Goal: Find contact information: Find contact information

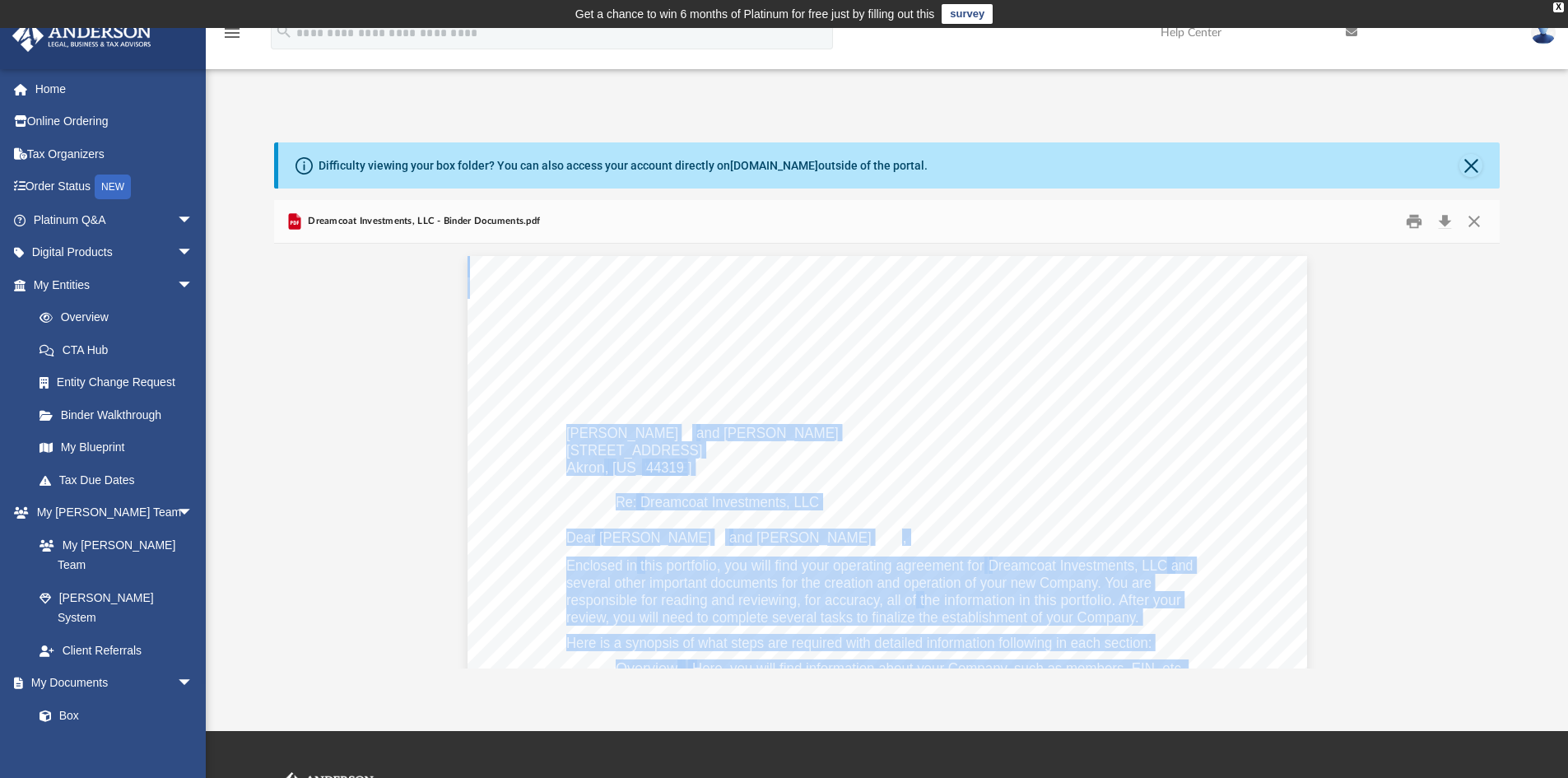
scroll to position [362, 1214]
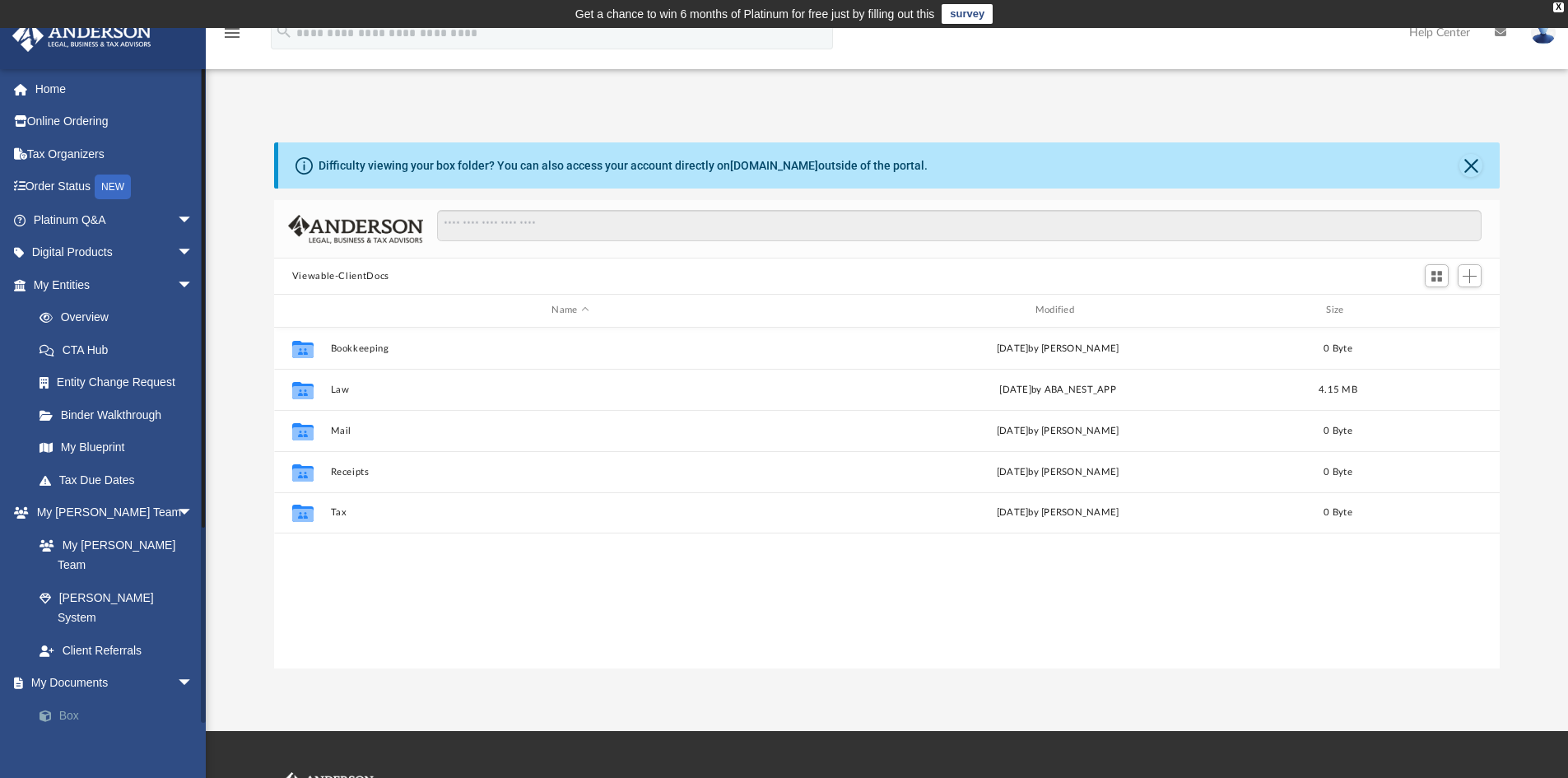
scroll to position [362, 1214]
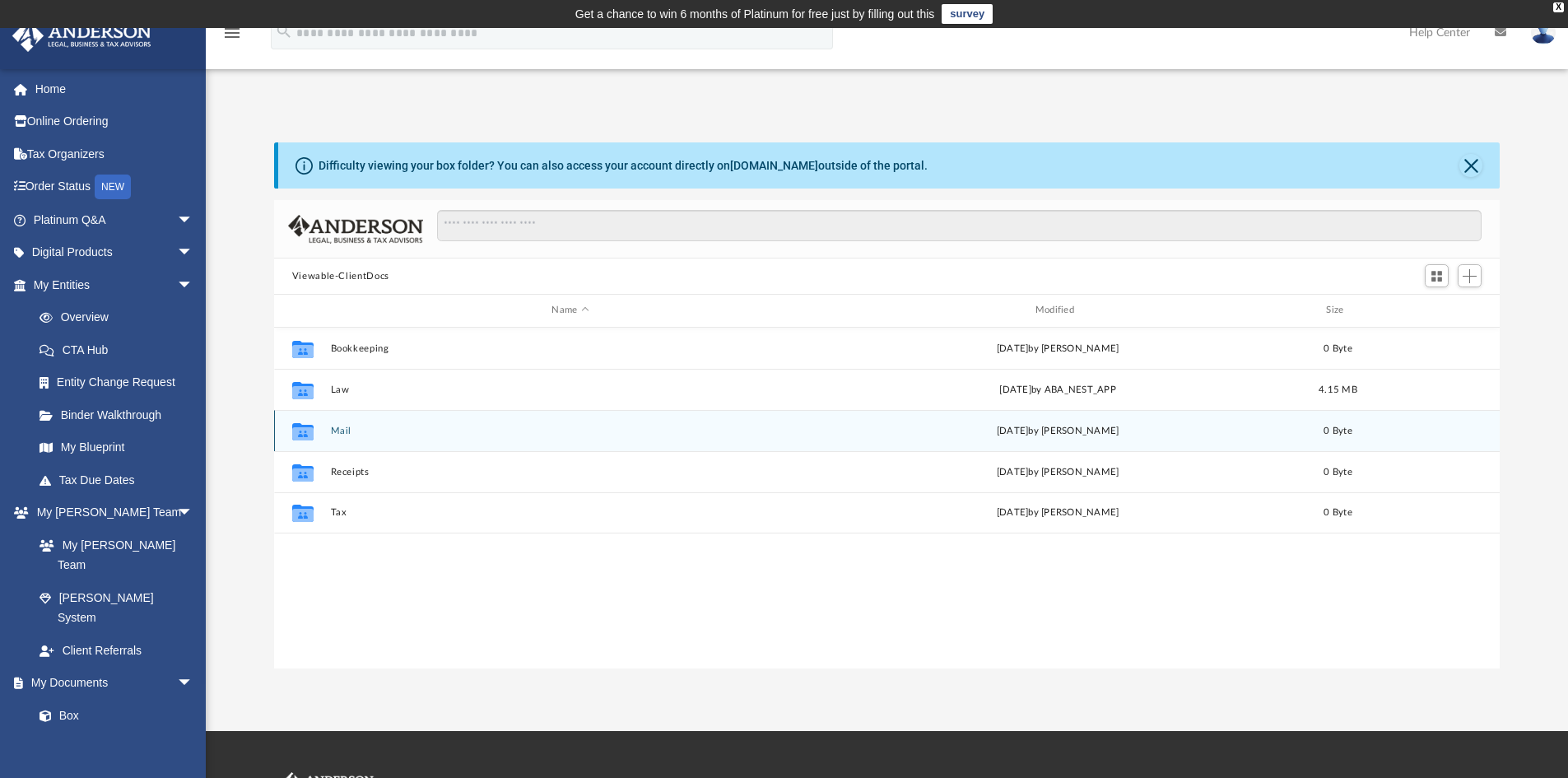
click at [342, 423] on div "Collaborated Folder Mail Wed Aug 6 2025 by Charles Rogler 0 Byte" at bounding box center [887, 430] width 1226 height 41
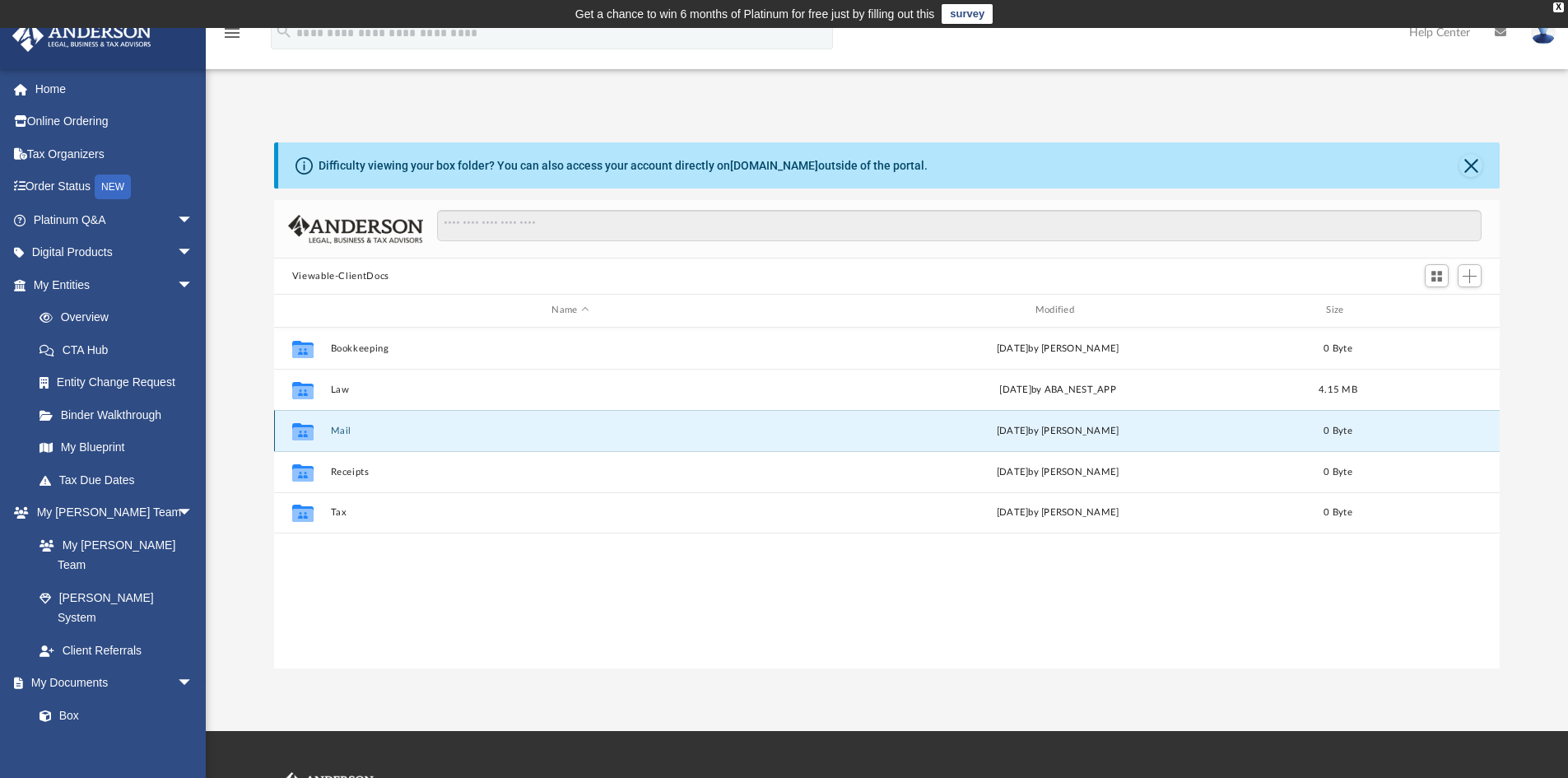
click at [342, 423] on div "Collaborated Folder Mail Wed Aug 6 2025 by Charles Rogler 0 Byte" at bounding box center [887, 430] width 1226 height 41
click at [338, 431] on button "Mail" at bounding box center [569, 431] width 480 height 11
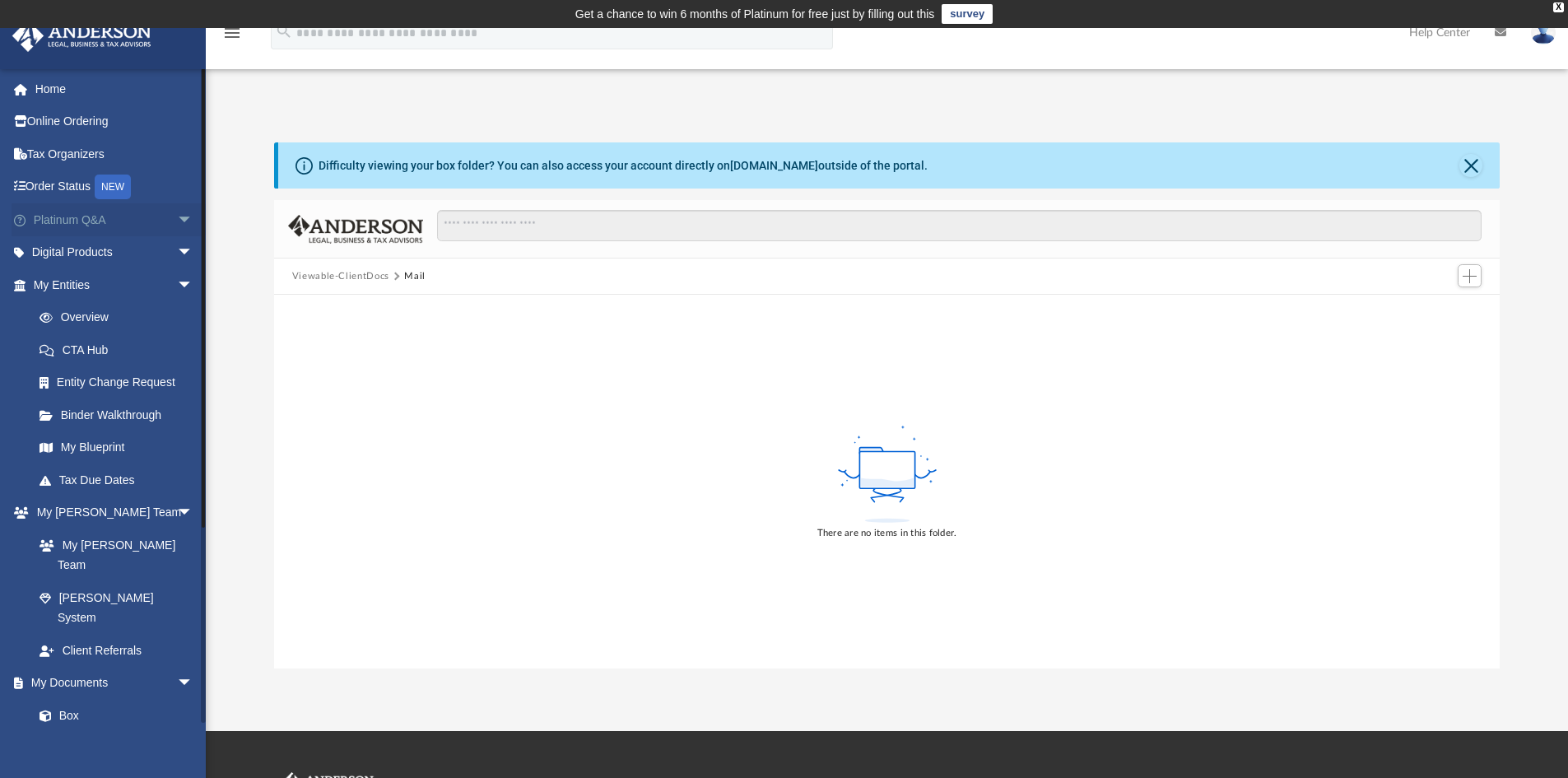
click at [79, 214] on link "Platinum Q&A arrow_drop_down" at bounding box center [115, 219] width 207 height 33
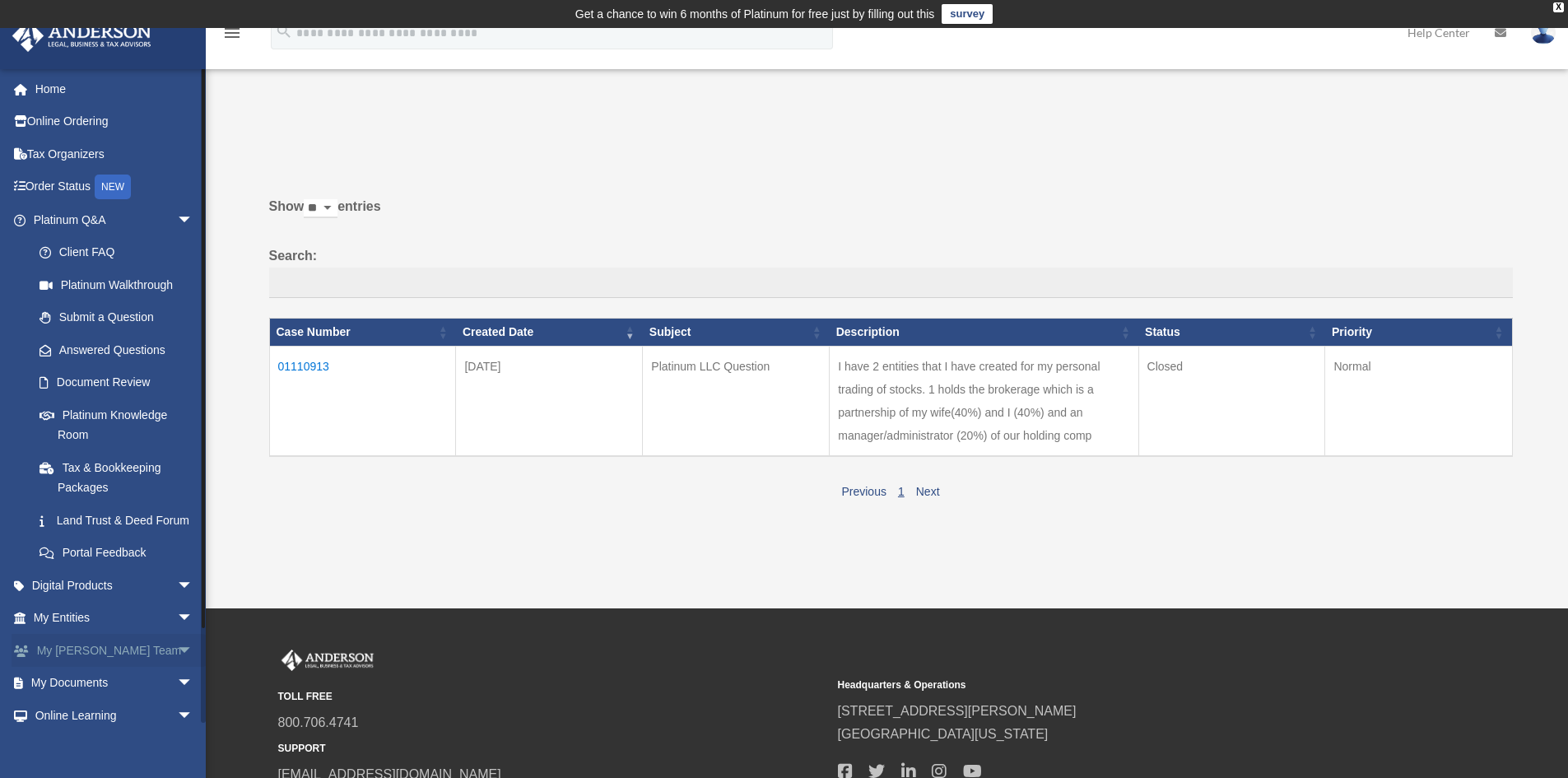
click at [104, 667] on link "My Anderson Team arrow_drop_down" at bounding box center [115, 650] width 207 height 33
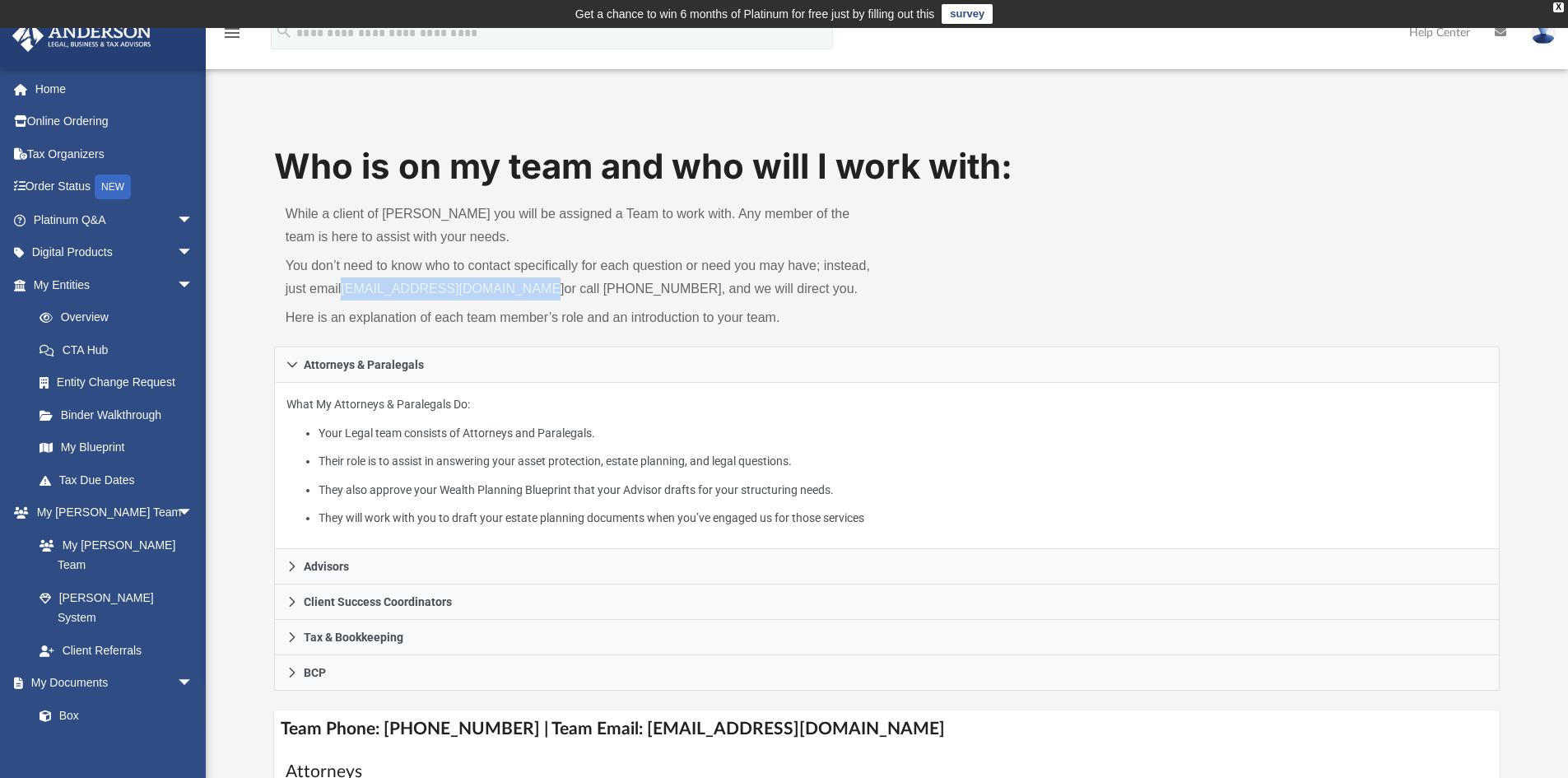
drag, startPoint x: 343, startPoint y: 289, endPoint x: 538, endPoint y: 286, distance: 195.0
click at [538, 286] on p "You don’t need to know who to contact specifically for each question or need yo…" at bounding box center [580, 277] width 590 height 46
copy link "[EMAIL_ADDRESS][DOMAIN_NAME]"
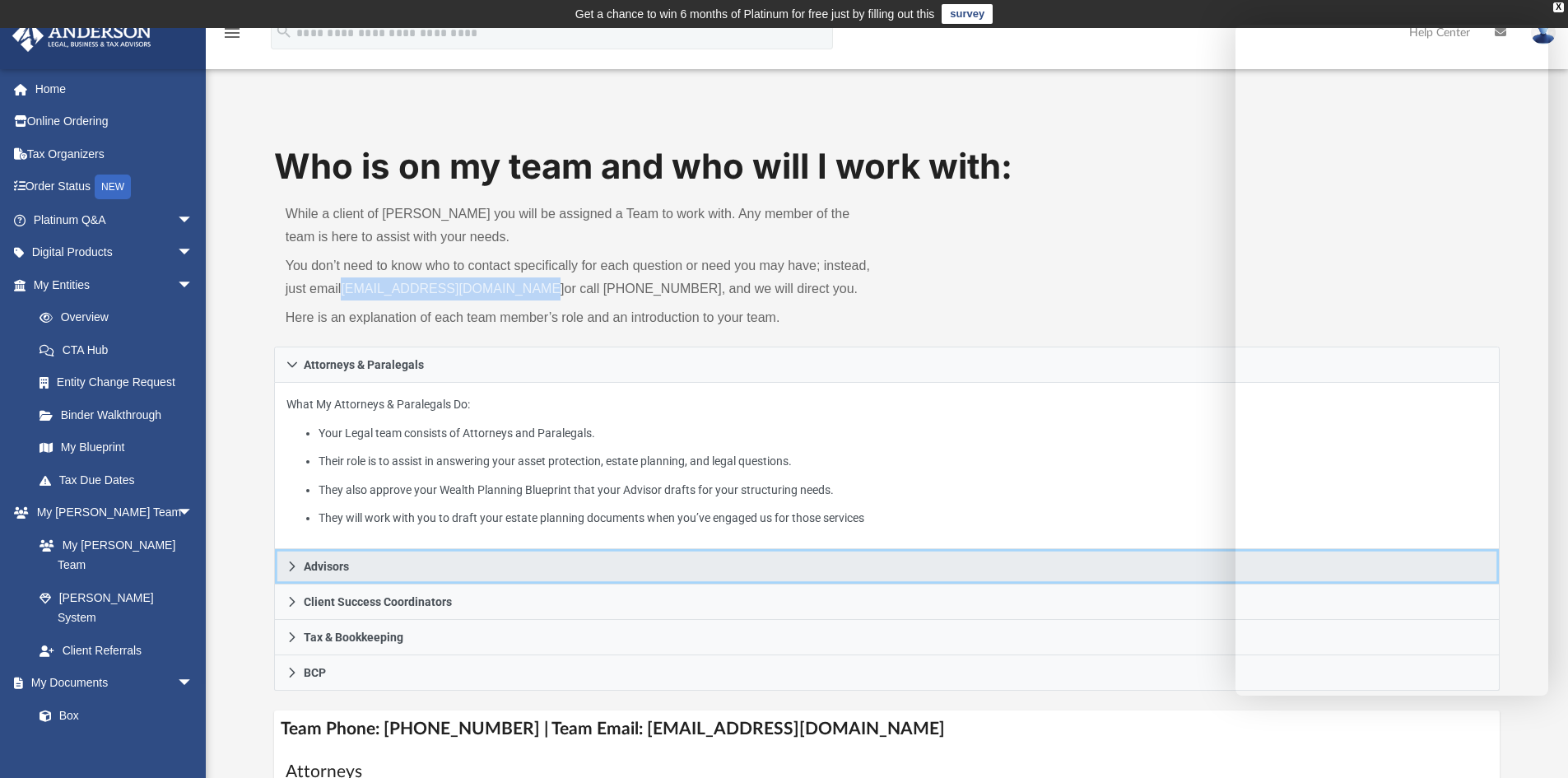
click at [294, 562] on icon at bounding box center [292, 566] width 12 height 12
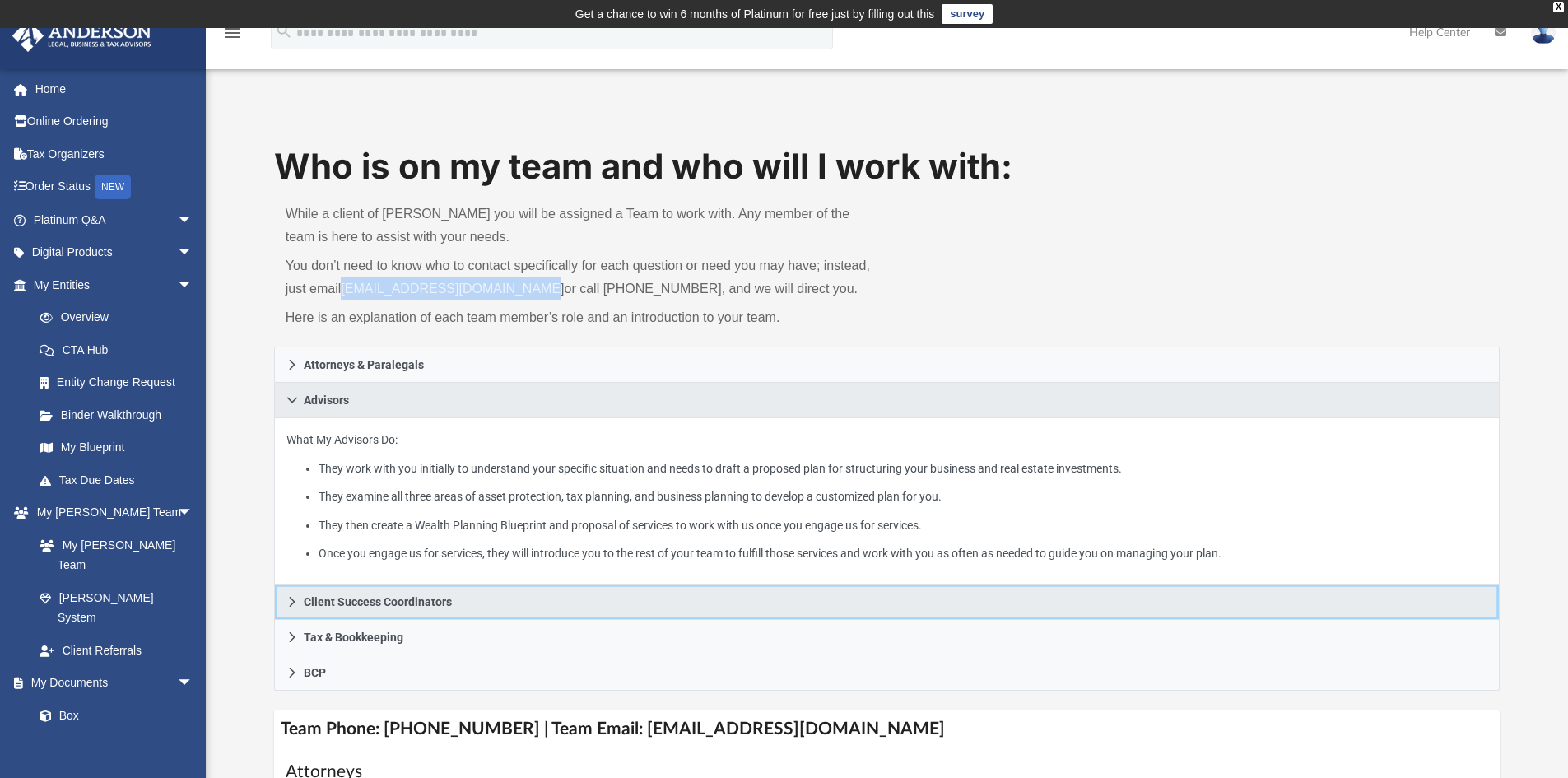
click at [470, 604] on link "Client Success Coordinators" at bounding box center [887, 602] width 1226 height 35
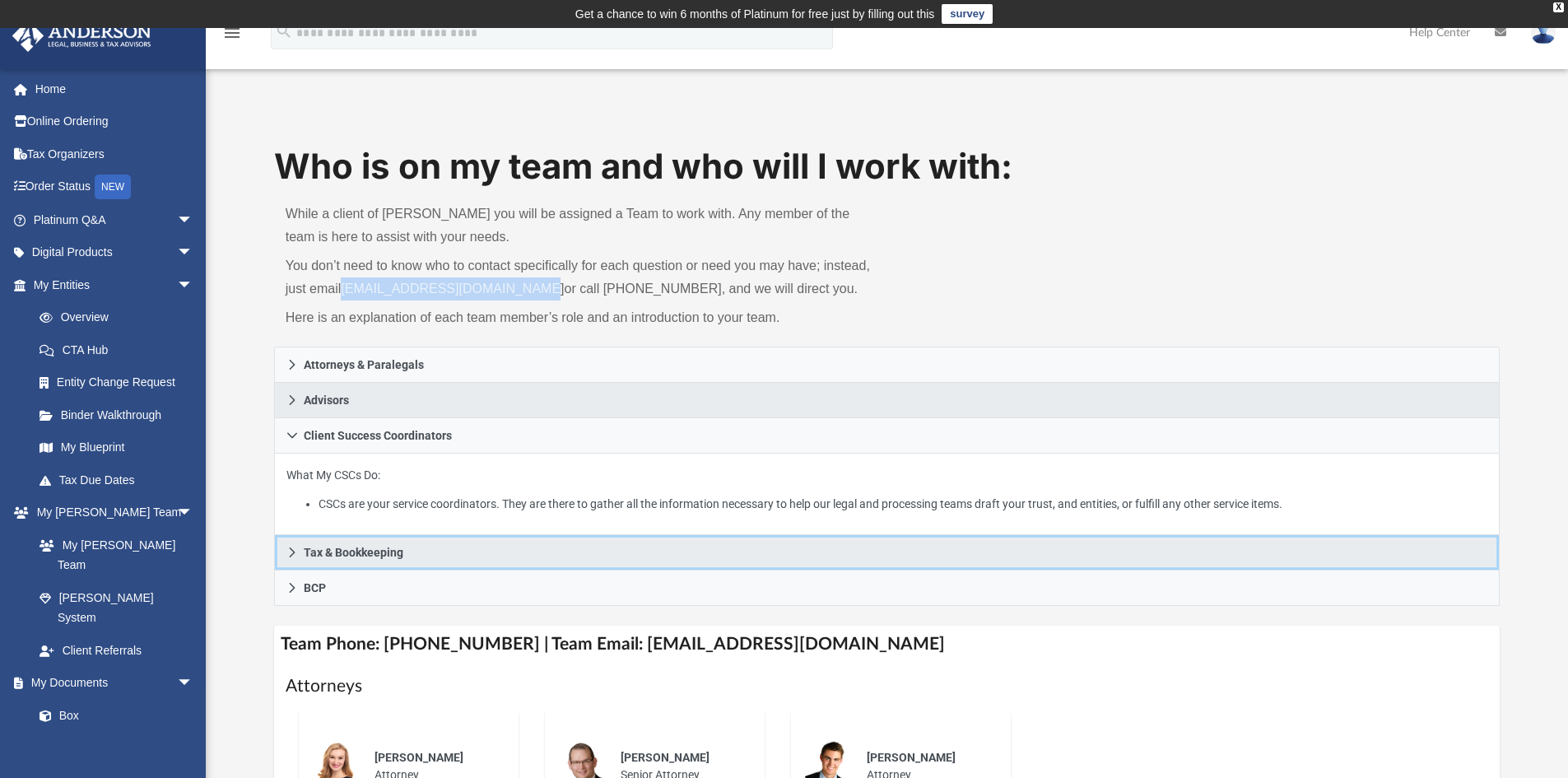
click at [393, 553] on span "Tax & Bookkeeping" at bounding box center [354, 553] width 100 height 12
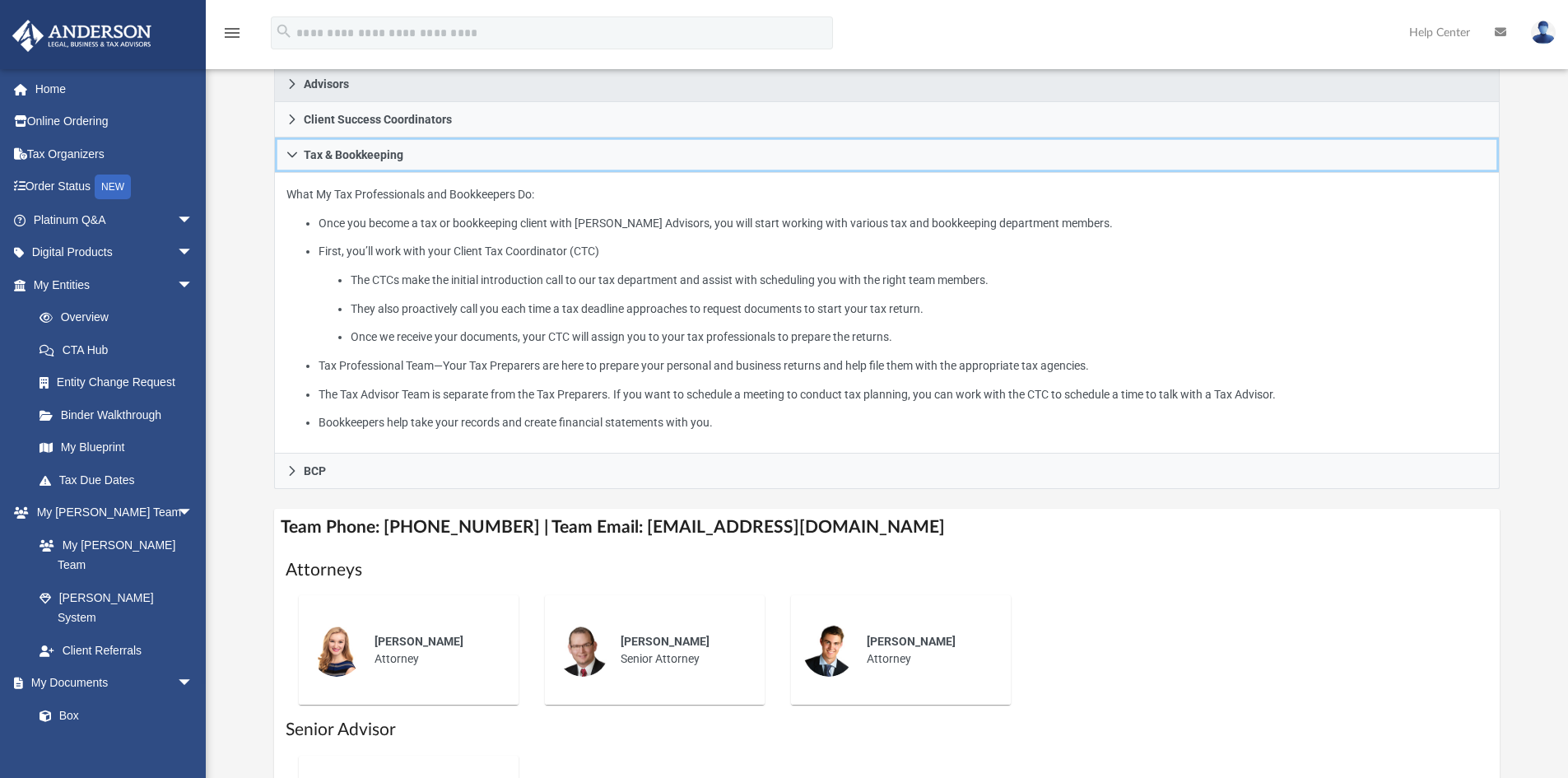
scroll to position [317, 0]
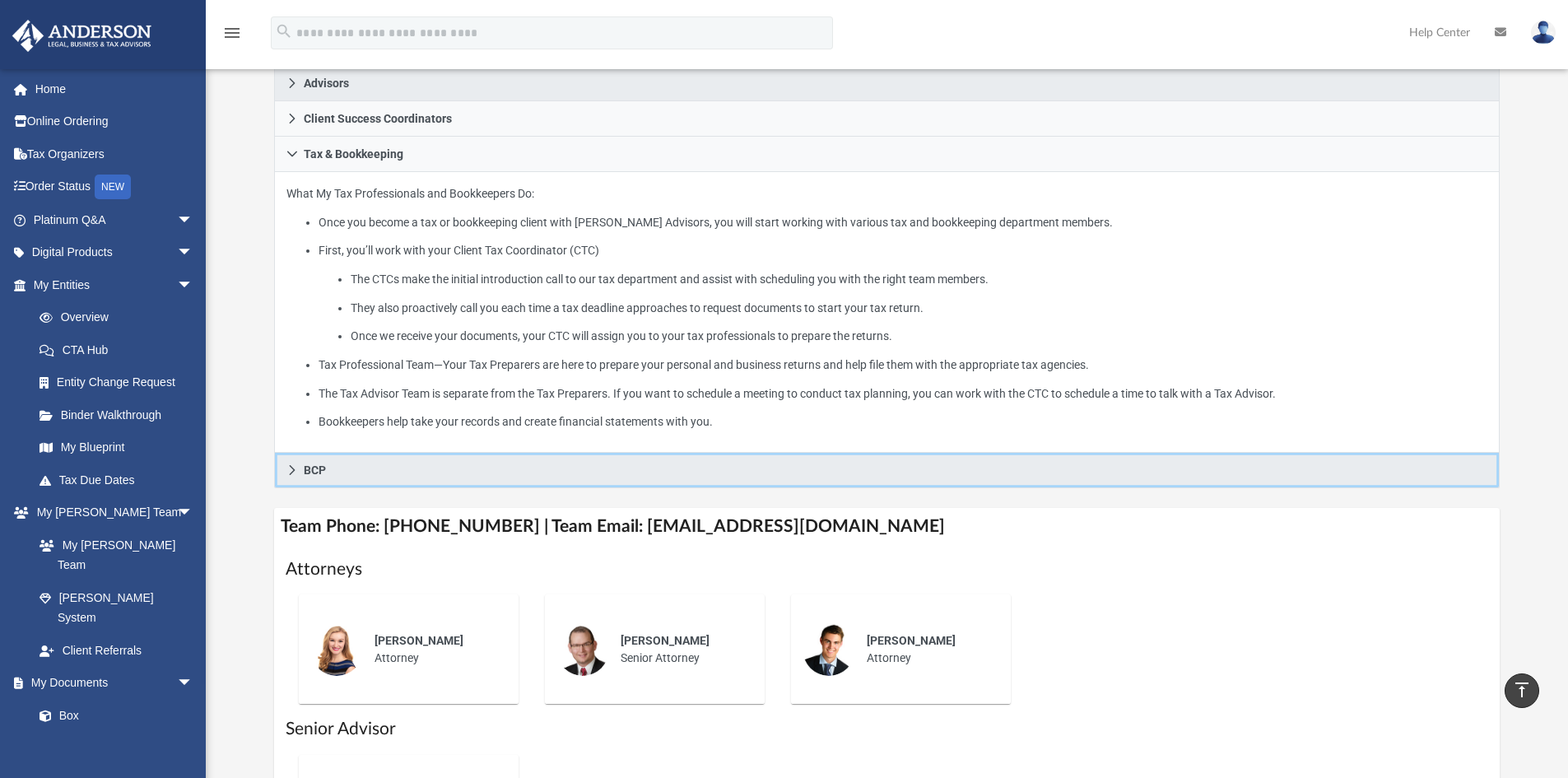
click at [312, 470] on span "BCP" at bounding box center [315, 470] width 22 height 12
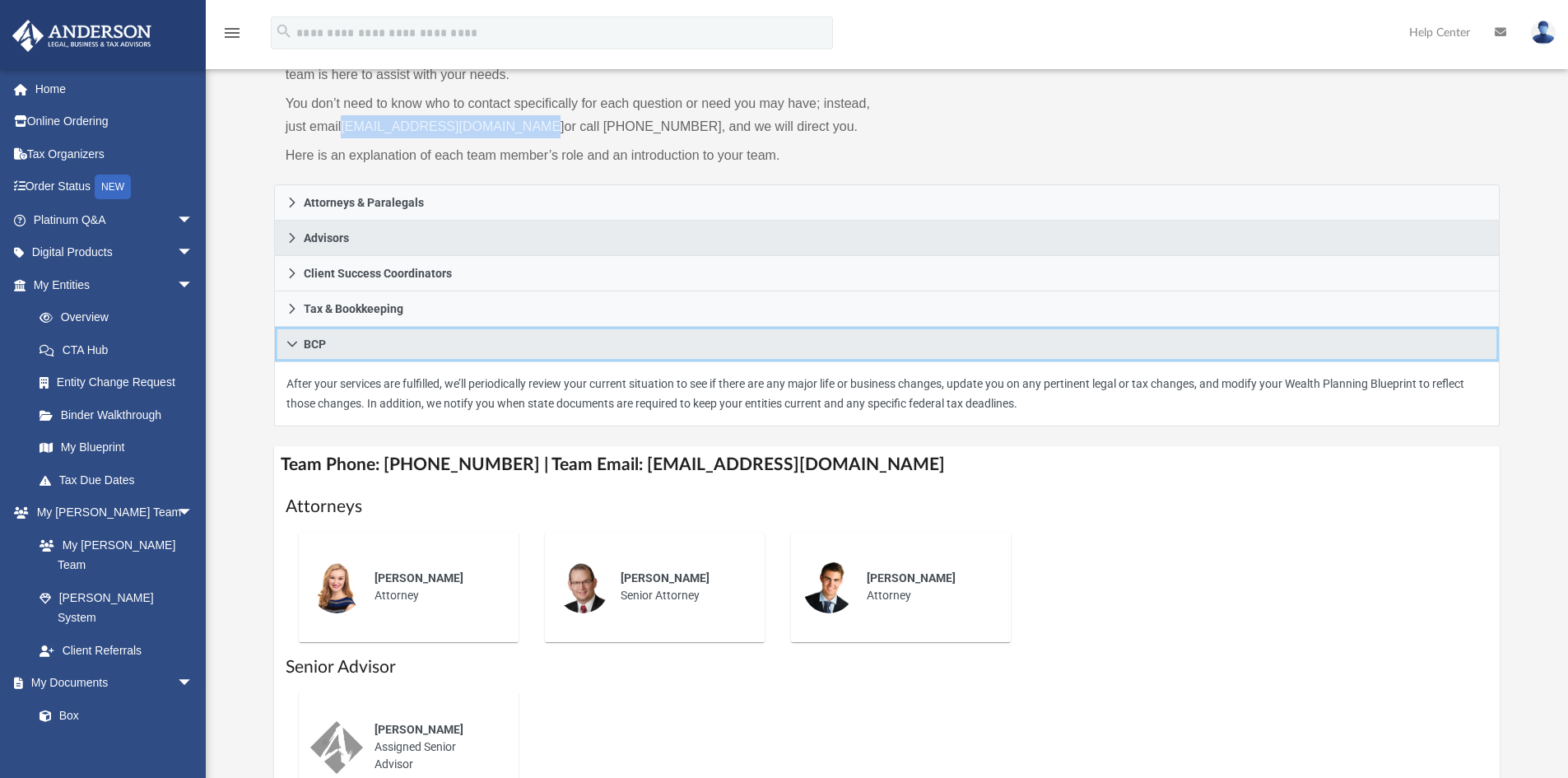
scroll to position [0, 0]
